Goal: Information Seeking & Learning: Understand process/instructions

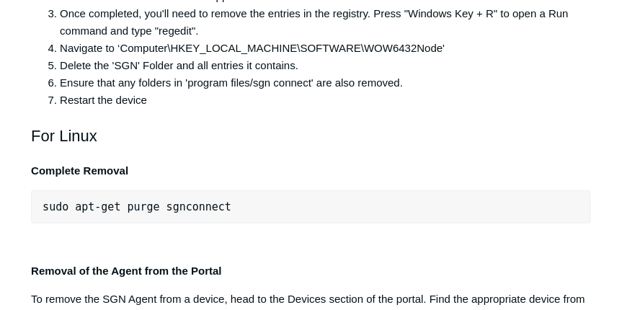
scroll to position [3008, 0]
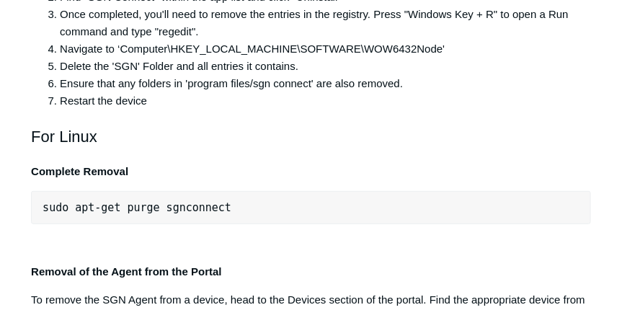
drag, startPoint x: 298, startPoint y: 96, endPoint x: 49, endPoint y: 93, distance: 248.8
copy span "C:\Program Files\SGN Connect\uninstall.exe"
drag, startPoint x: 309, startPoint y: 104, endPoint x: 312, endPoint y: 92, distance: 11.9
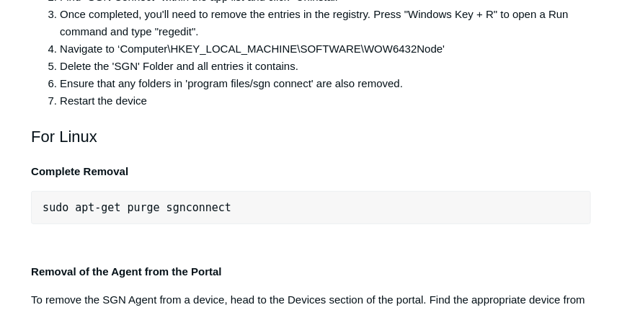
drag, startPoint x: 312, startPoint y: 90, endPoint x: 43, endPoint y: 90, distance: 269.0
copy span ""C:\Program Files\SGN Connect\uninstall.exe""
drag, startPoint x: 522, startPoint y: 163, endPoint x: 394, endPoint y: 160, distance: 127.7
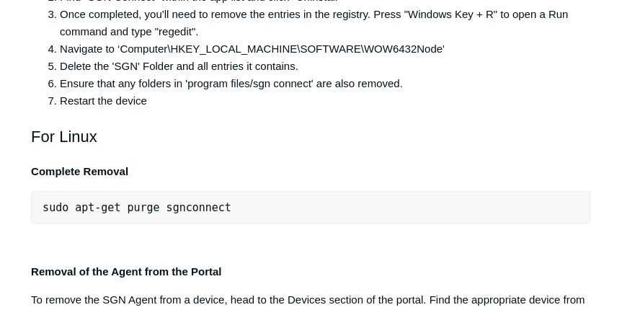
drag, startPoint x: 534, startPoint y: 164, endPoint x: 42, endPoint y: 165, distance: 492.5
copy pre ""C:\Program Files\SGN Connect\uninstall.exe" /uninstallKey yourMaintenanceKeyHe…"
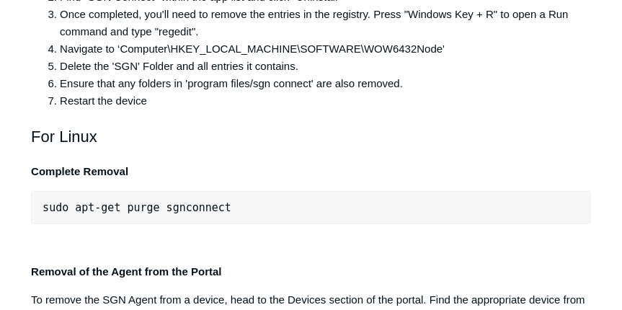
drag, startPoint x: 327, startPoint y: 94, endPoint x: 40, endPoint y: 97, distance: 287.7
copy span ""C:\Program Files\SGN Connect\uninstall.exe""
